Goal: Task Accomplishment & Management: Complete application form

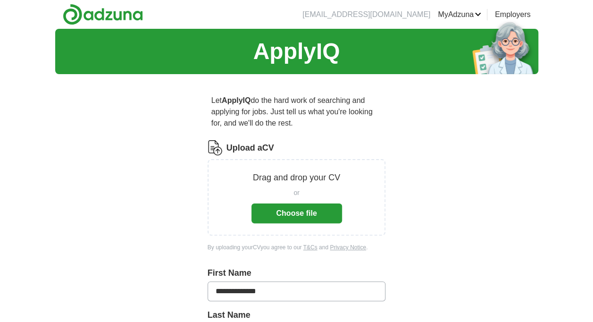
click at [317, 209] on button "Choose file" at bounding box center [296, 213] width 91 height 20
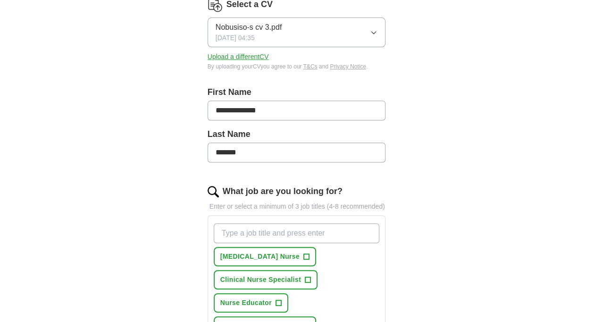
scroll to position [144, 0]
click at [267, 228] on input "What job are you looking for?" at bounding box center [297, 233] width 166 height 20
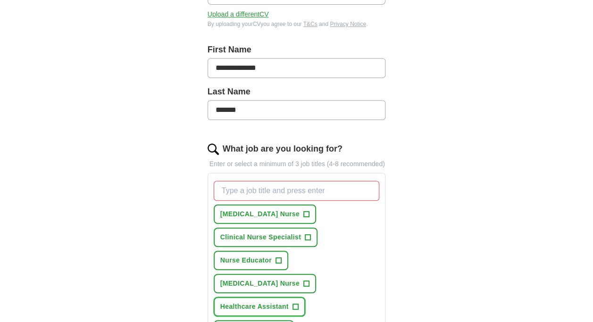
click at [254, 301] on span "Healthcare Assistant" at bounding box center [254, 306] width 68 height 10
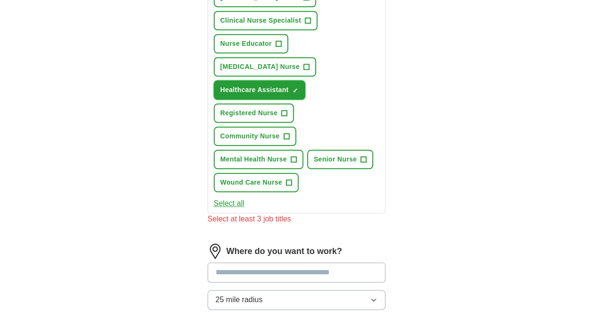
scroll to position [431, 0]
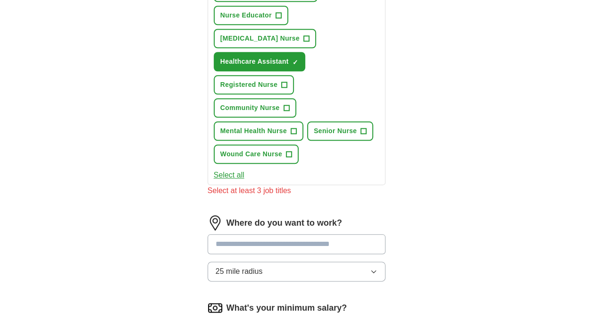
click at [247, 234] on input at bounding box center [297, 244] width 178 height 20
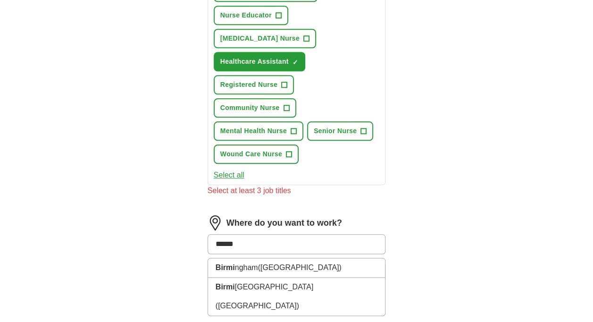
type input "*******"
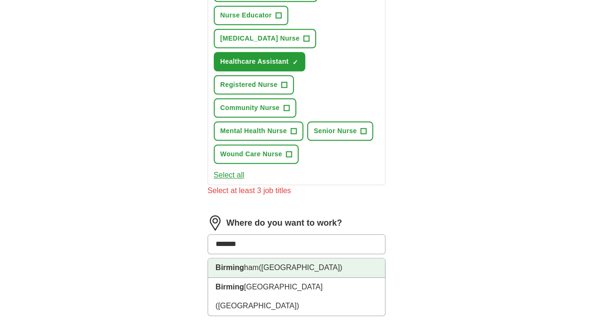
click at [245, 258] on li "Birming ham ([GEOGRAPHIC_DATA])" at bounding box center [296, 267] width 177 height 19
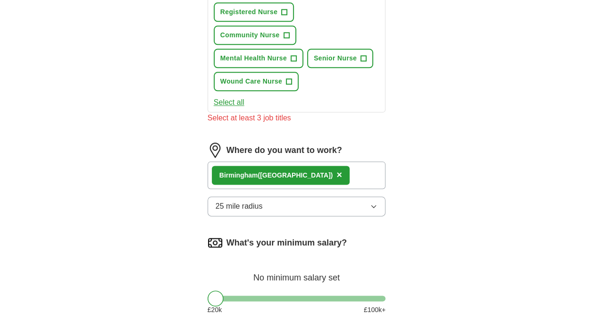
scroll to position [523, 0]
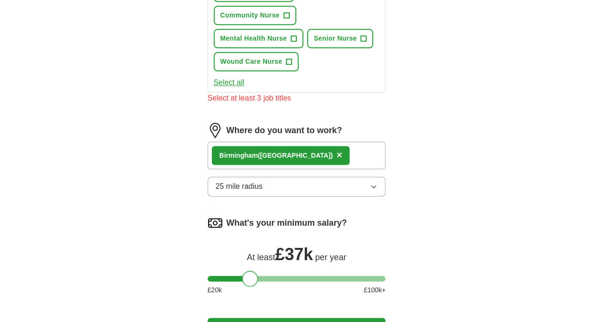
click at [250, 276] on div at bounding box center [297, 279] width 178 height 6
click at [237, 276] on div at bounding box center [297, 279] width 178 height 6
click at [226, 276] on div at bounding box center [297, 279] width 178 height 6
click at [234, 270] on div at bounding box center [228, 278] width 16 height 16
click at [238, 318] on button "Start applying for jobs" at bounding box center [297, 328] width 178 height 20
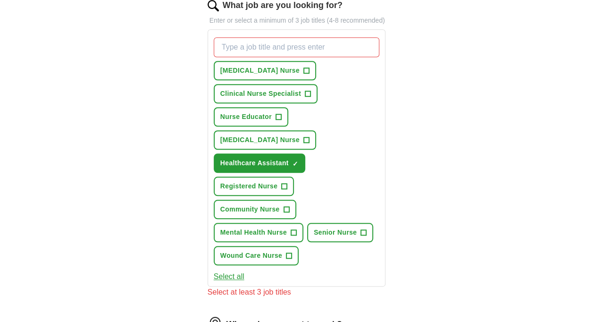
scroll to position [329, 0]
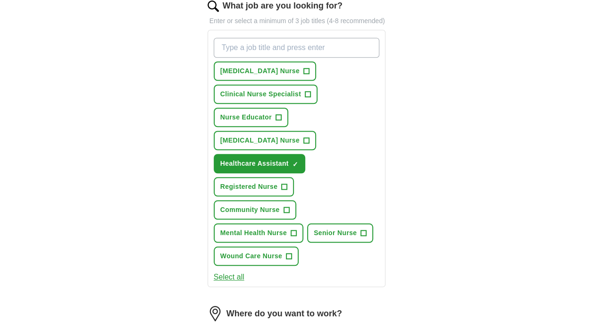
click at [273, 42] on input "What job are you looking for?" at bounding box center [297, 48] width 166 height 20
type input "nurse assistant"
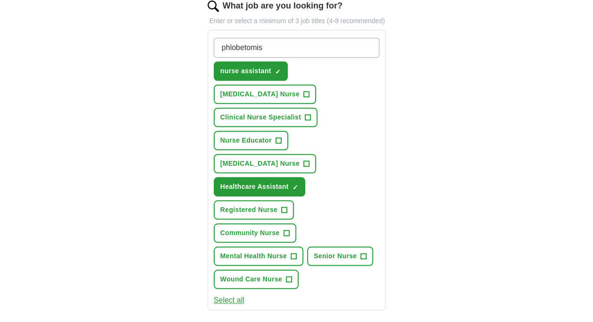
type input "phlobetomist"
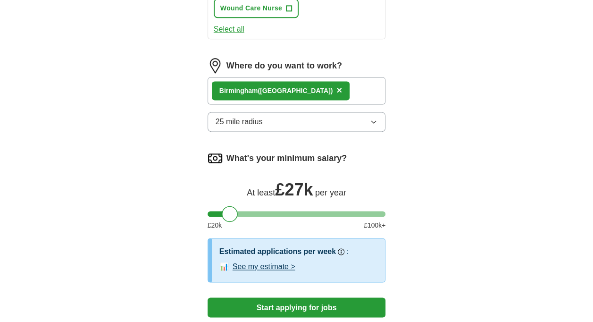
scroll to position [599, 0]
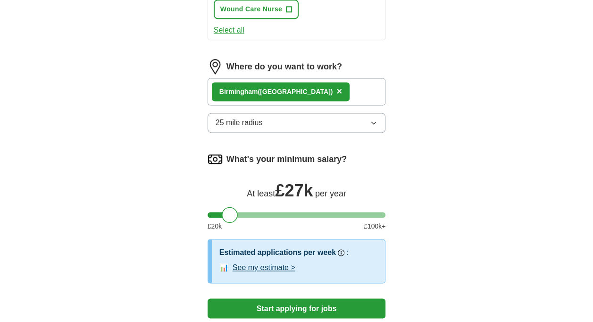
click at [273, 298] on button "Start applying for jobs" at bounding box center [297, 308] width 178 height 20
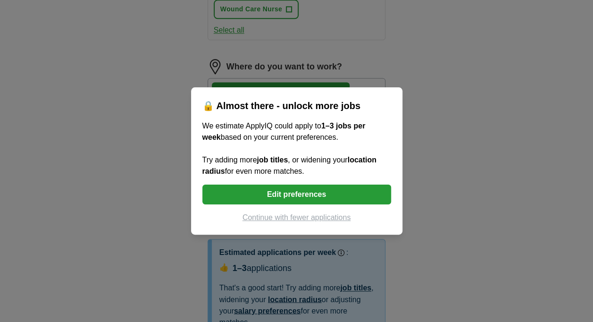
click at [301, 189] on button "Edit preferences" at bounding box center [296, 194] width 189 height 20
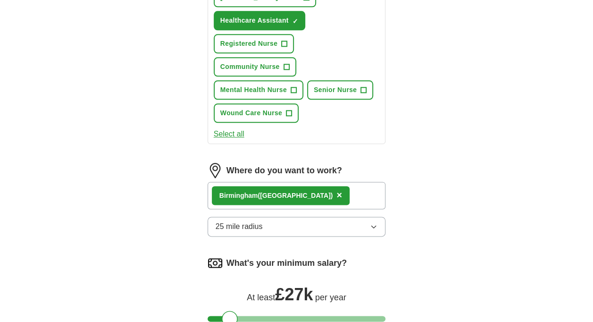
scroll to position [492, 0]
